Goal: Information Seeking & Learning: Learn about a topic

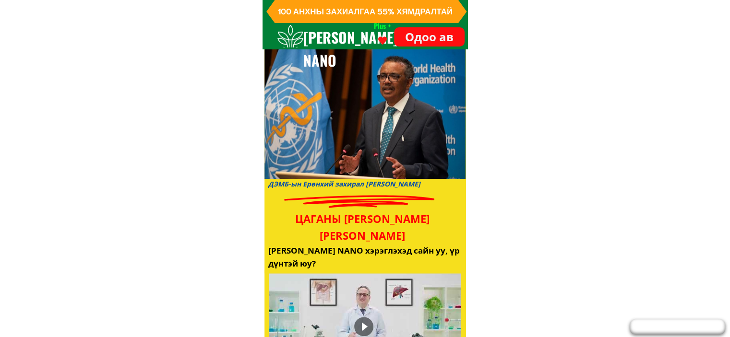
scroll to position [1295, 0]
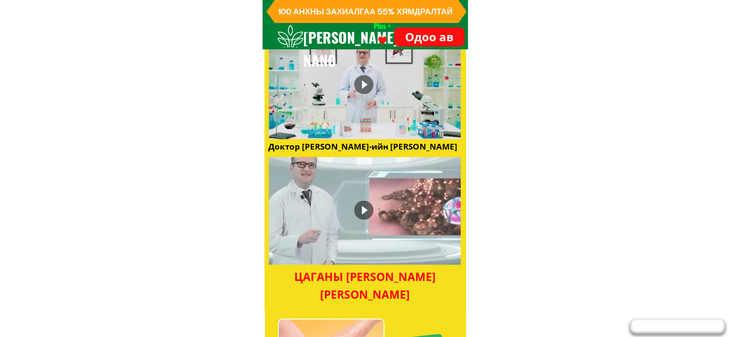
click at [363, 83] on div at bounding box center [363, 84] width 19 height 19
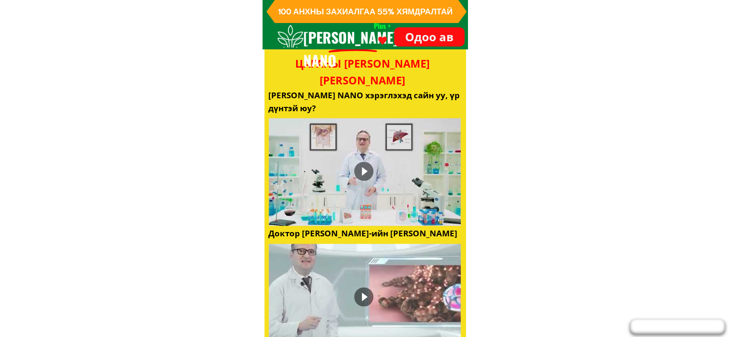
scroll to position [1199, 0]
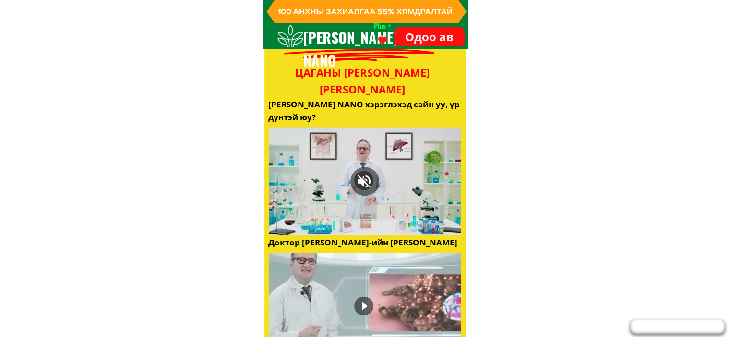
click at [307, 225] on div at bounding box center [365, 181] width 192 height 108
click at [368, 305] on div at bounding box center [363, 305] width 19 height 19
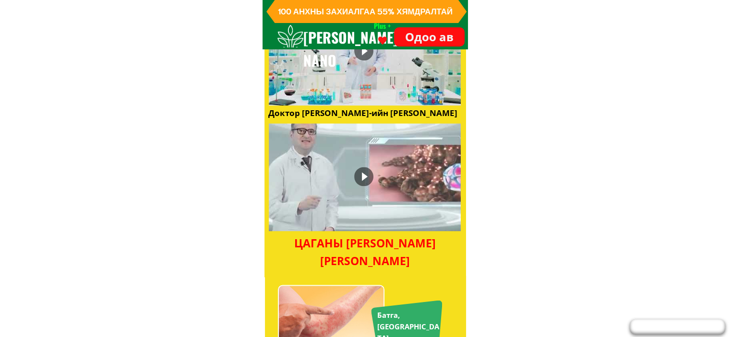
scroll to position [1343, 0]
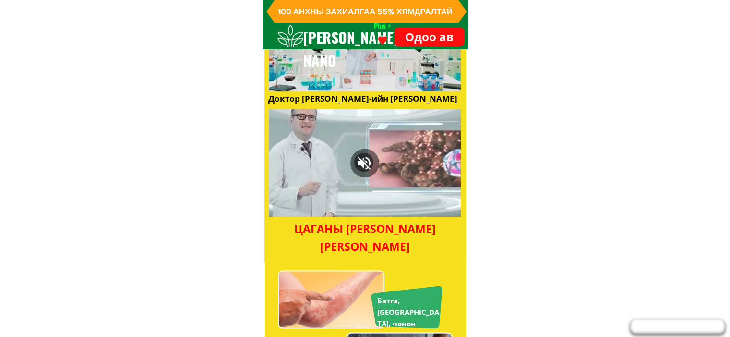
click at [306, 209] on div at bounding box center [365, 163] width 192 height 108
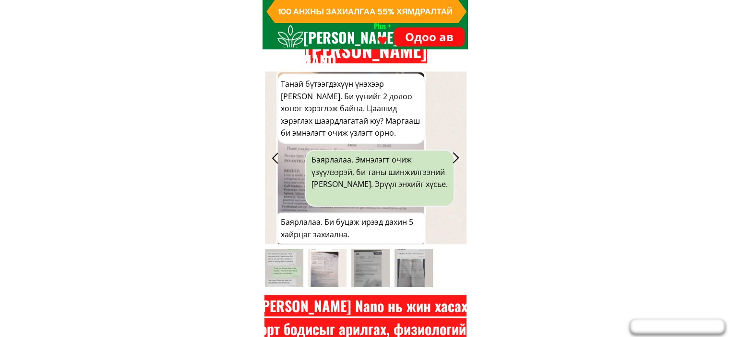
scroll to position [4116, 0]
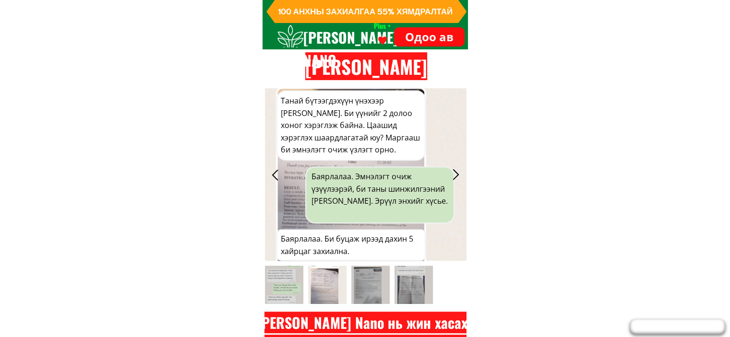
click at [456, 177] on div at bounding box center [456, 175] width 16 height 16
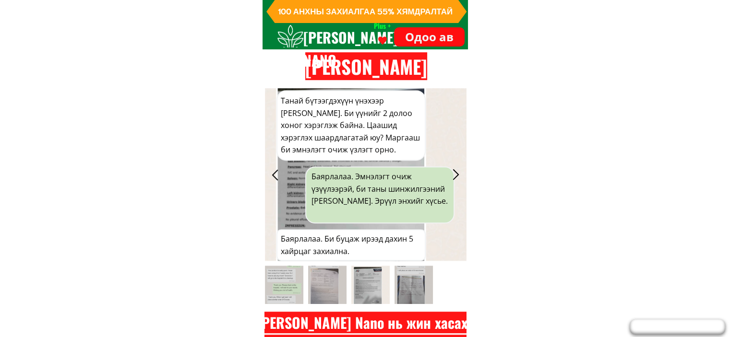
click at [456, 177] on div at bounding box center [456, 175] width 16 height 16
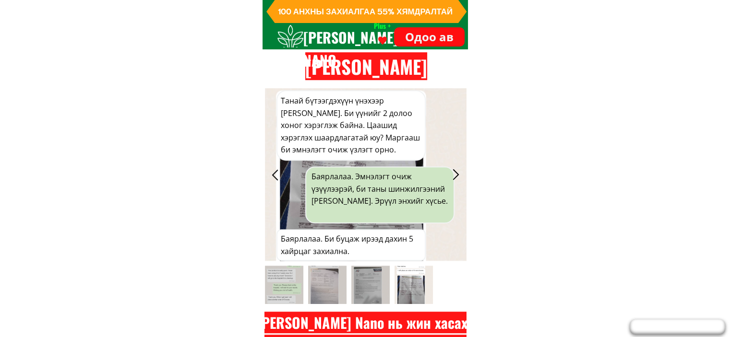
click at [456, 177] on div at bounding box center [456, 175] width 16 height 16
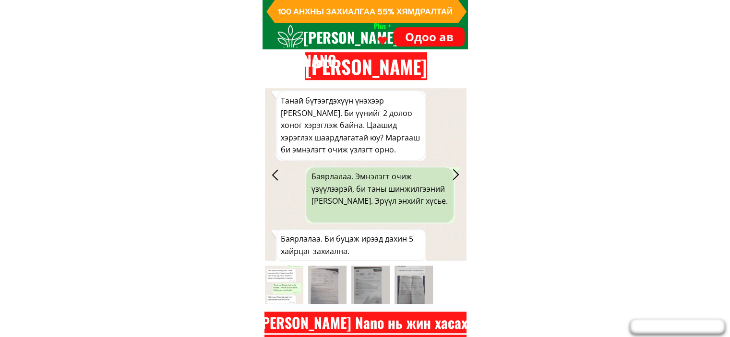
click at [456, 177] on div at bounding box center [456, 175] width 16 height 16
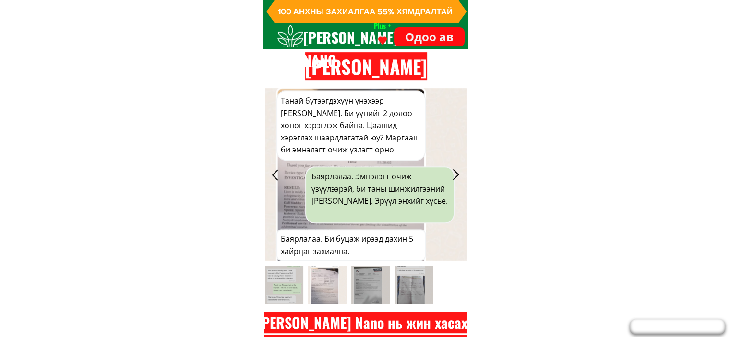
click at [456, 177] on div at bounding box center [456, 175] width 16 height 16
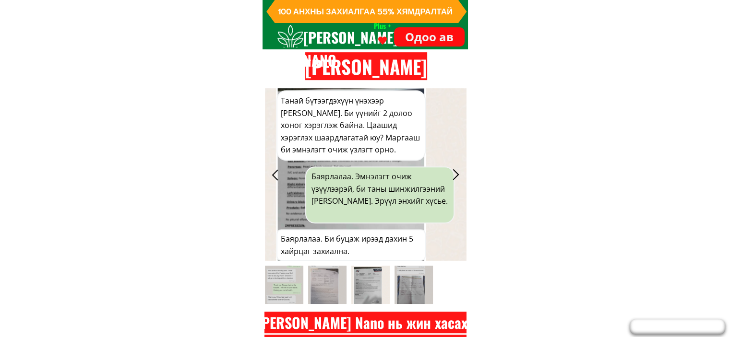
click at [456, 177] on div at bounding box center [456, 175] width 16 height 16
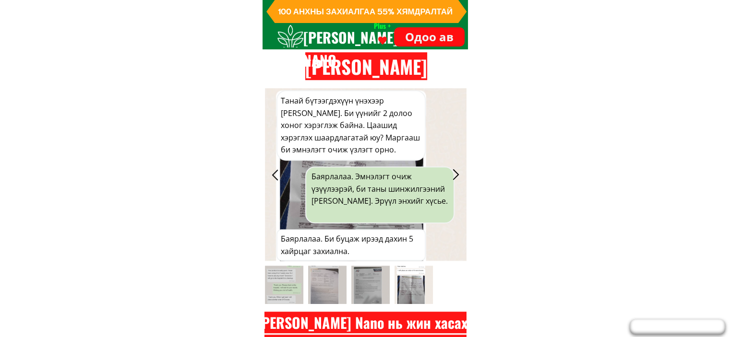
click at [456, 177] on div at bounding box center [456, 175] width 16 height 16
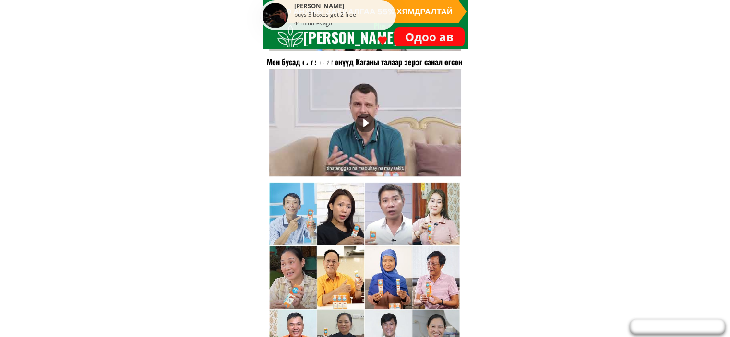
scroll to position [4788, 0]
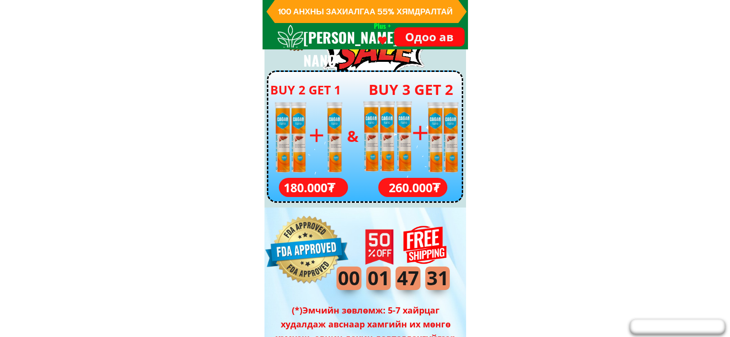
scroll to position [3265, 0]
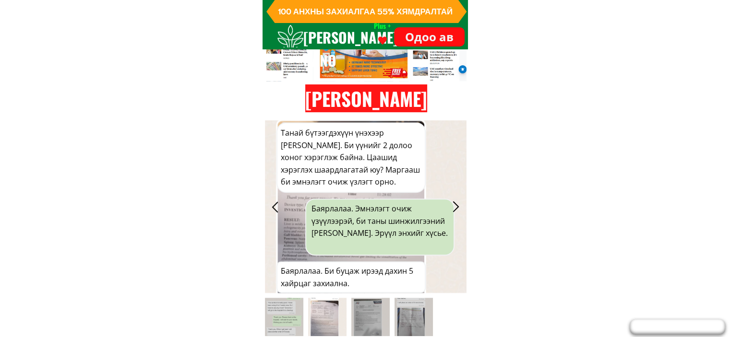
scroll to position [4068, 0]
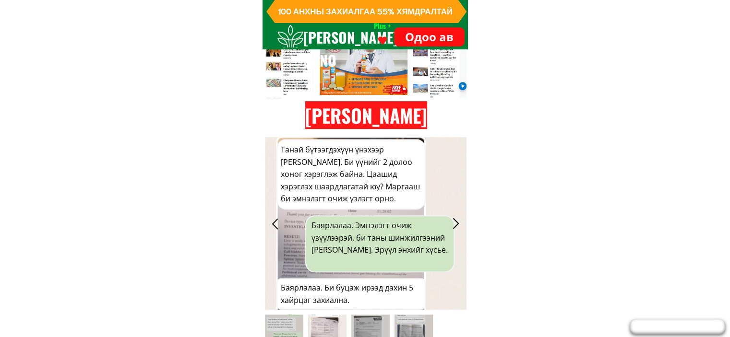
click at [281, 226] on div at bounding box center [275, 224] width 16 height 16
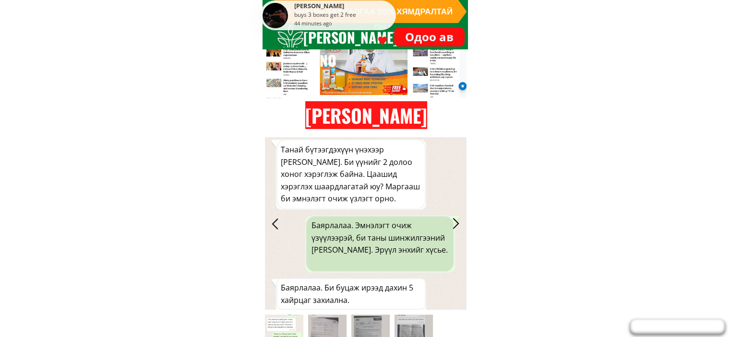
click at [281, 226] on div at bounding box center [275, 224] width 16 height 16
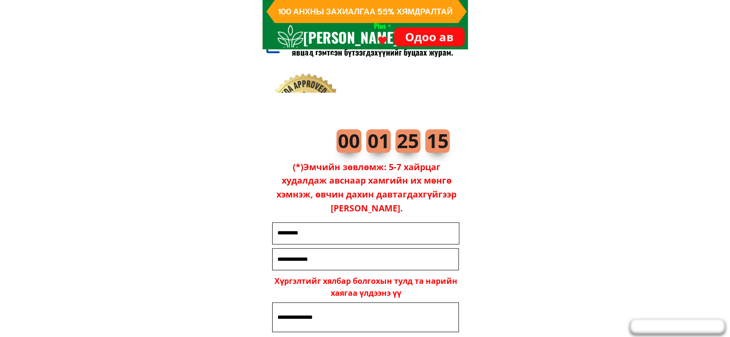
drag, startPoint x: 732, startPoint y: 15, endPoint x: 685, endPoint y: 297, distance: 285.9
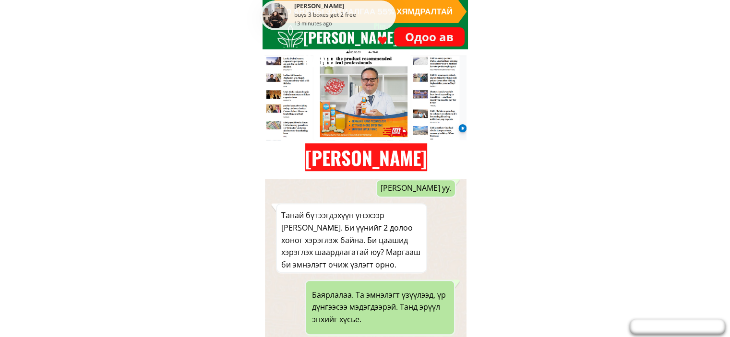
scroll to position [4108, 0]
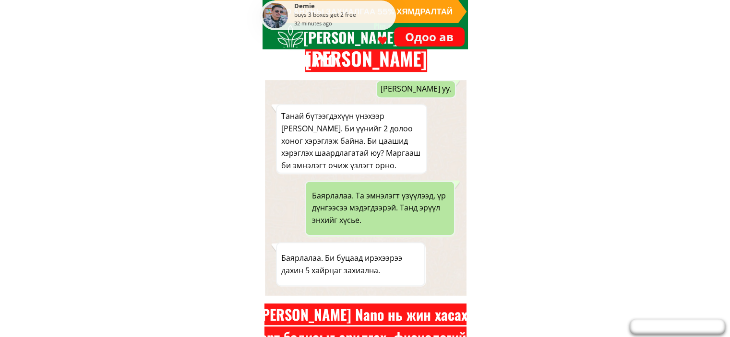
scroll to position [4125, 0]
